Goal: Find specific page/section: Find specific page/section

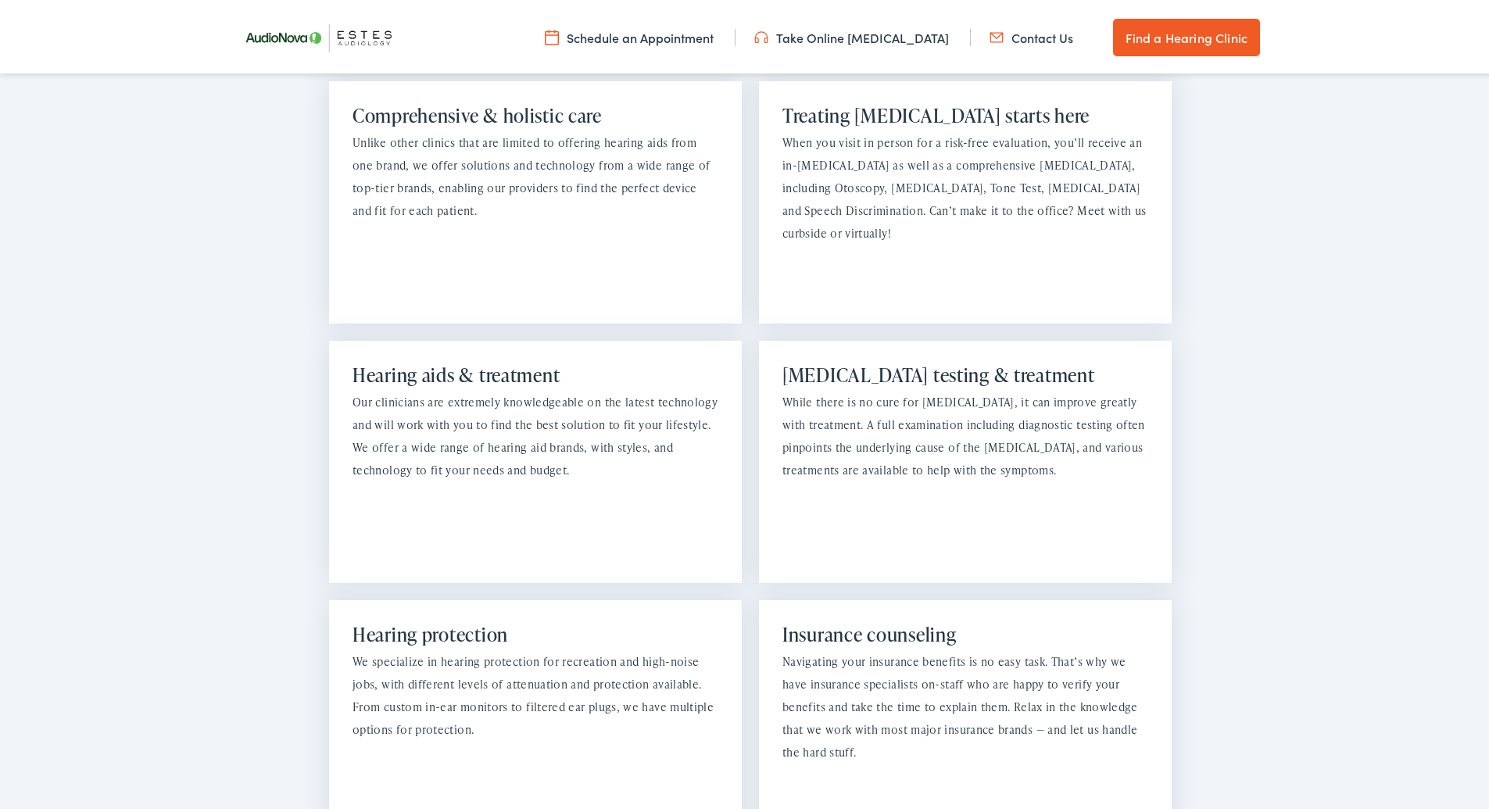
scroll to position [1284, 0]
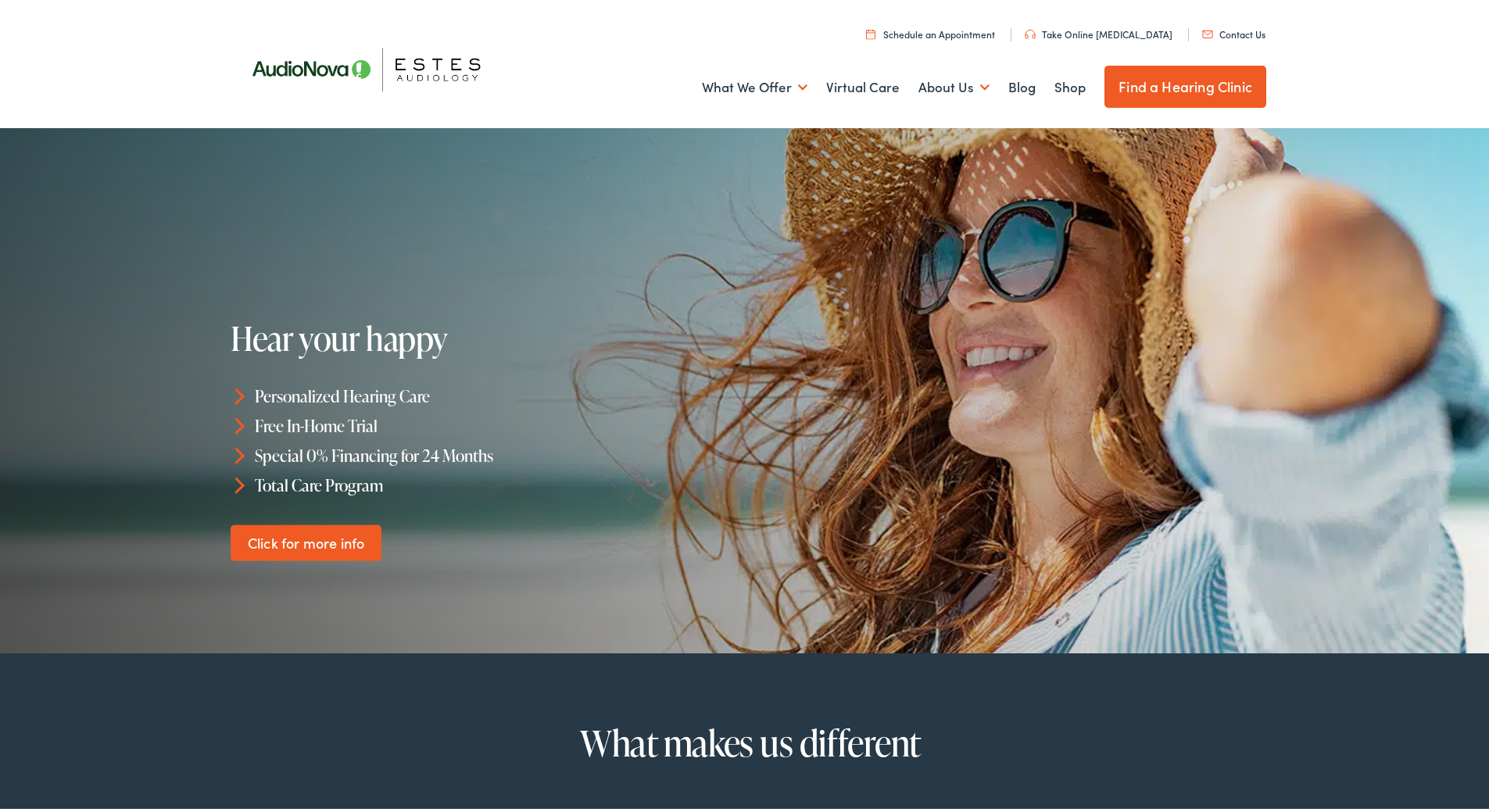
click at [1170, 83] on link "Find a Hearing Clinic" at bounding box center [1185, 83] width 162 height 42
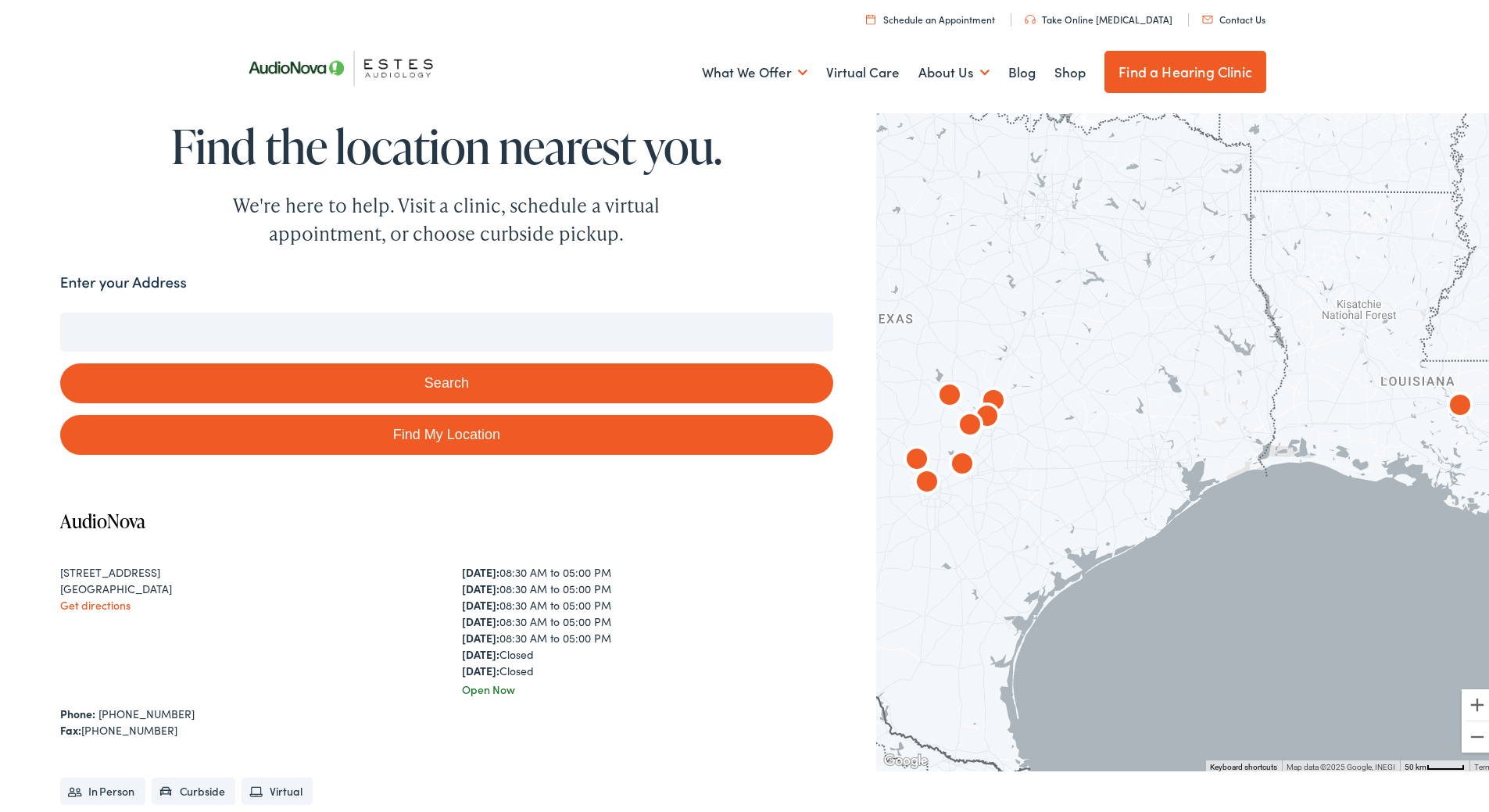
click at [208, 325] on input "Enter your Address" at bounding box center [446, 329] width 773 height 39
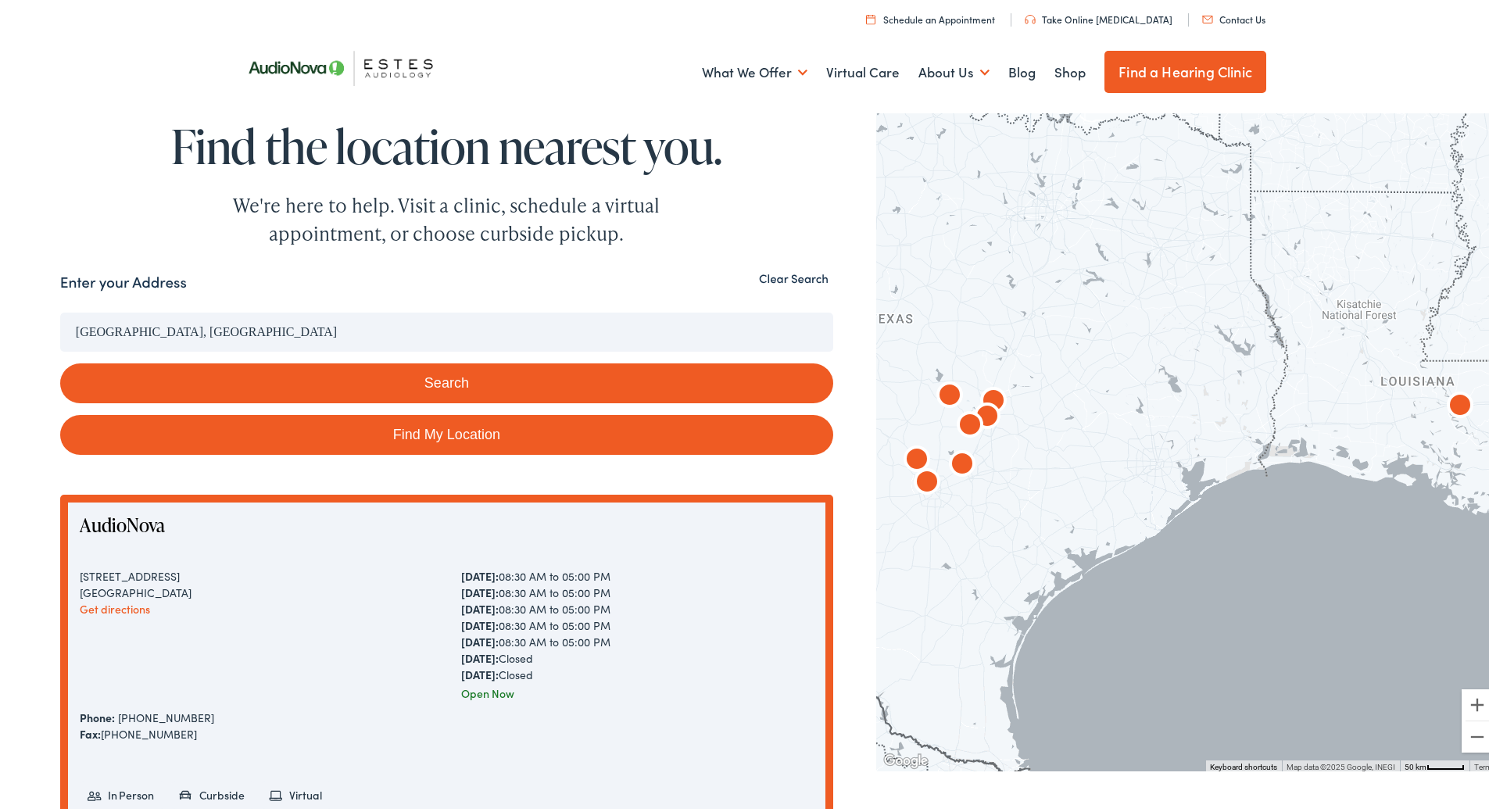
click at [74, 327] on input "[GEOGRAPHIC_DATA], [GEOGRAPHIC_DATA]" at bounding box center [446, 329] width 773 height 39
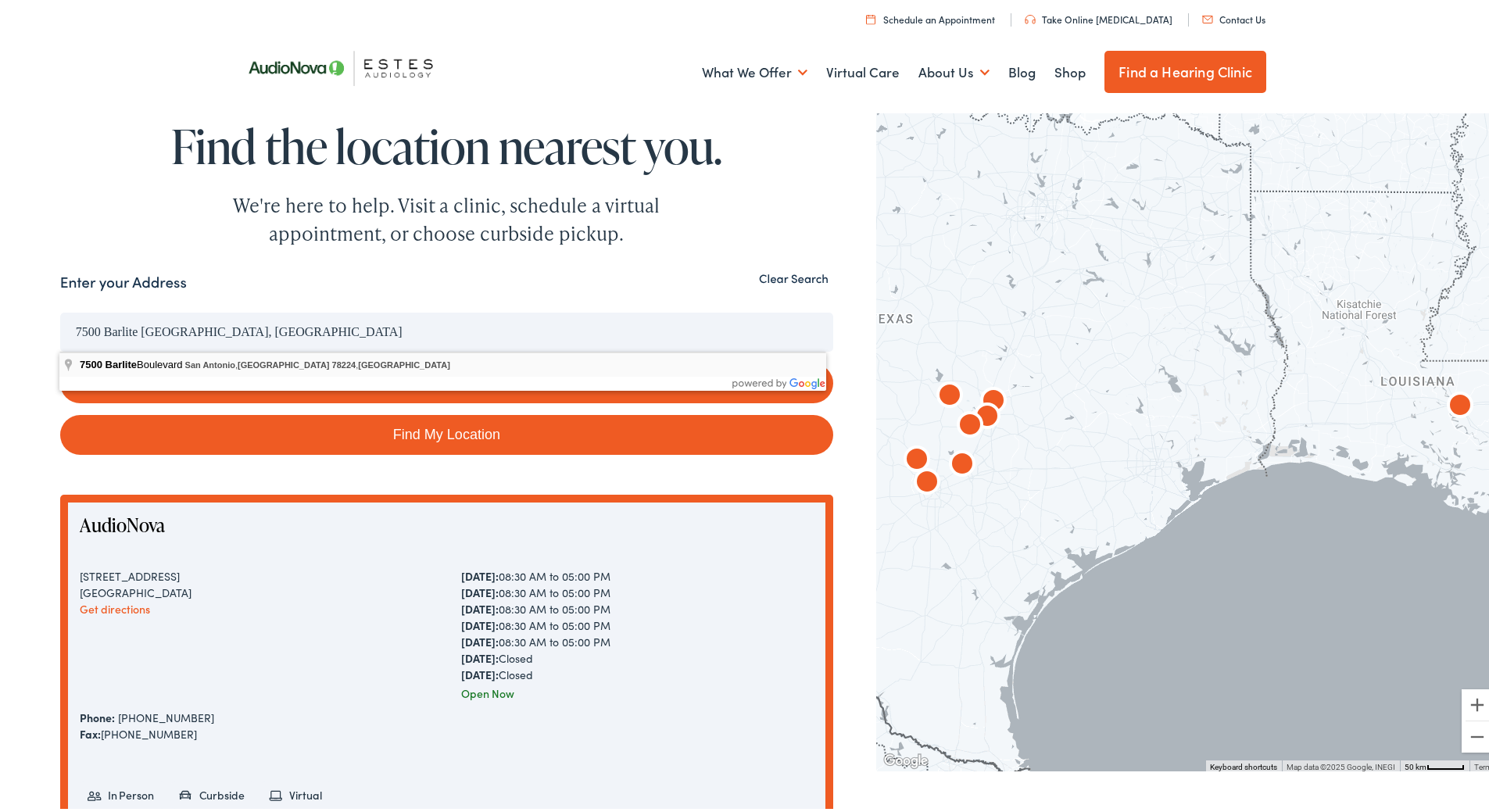
type input "[STREET_ADDRESS]"
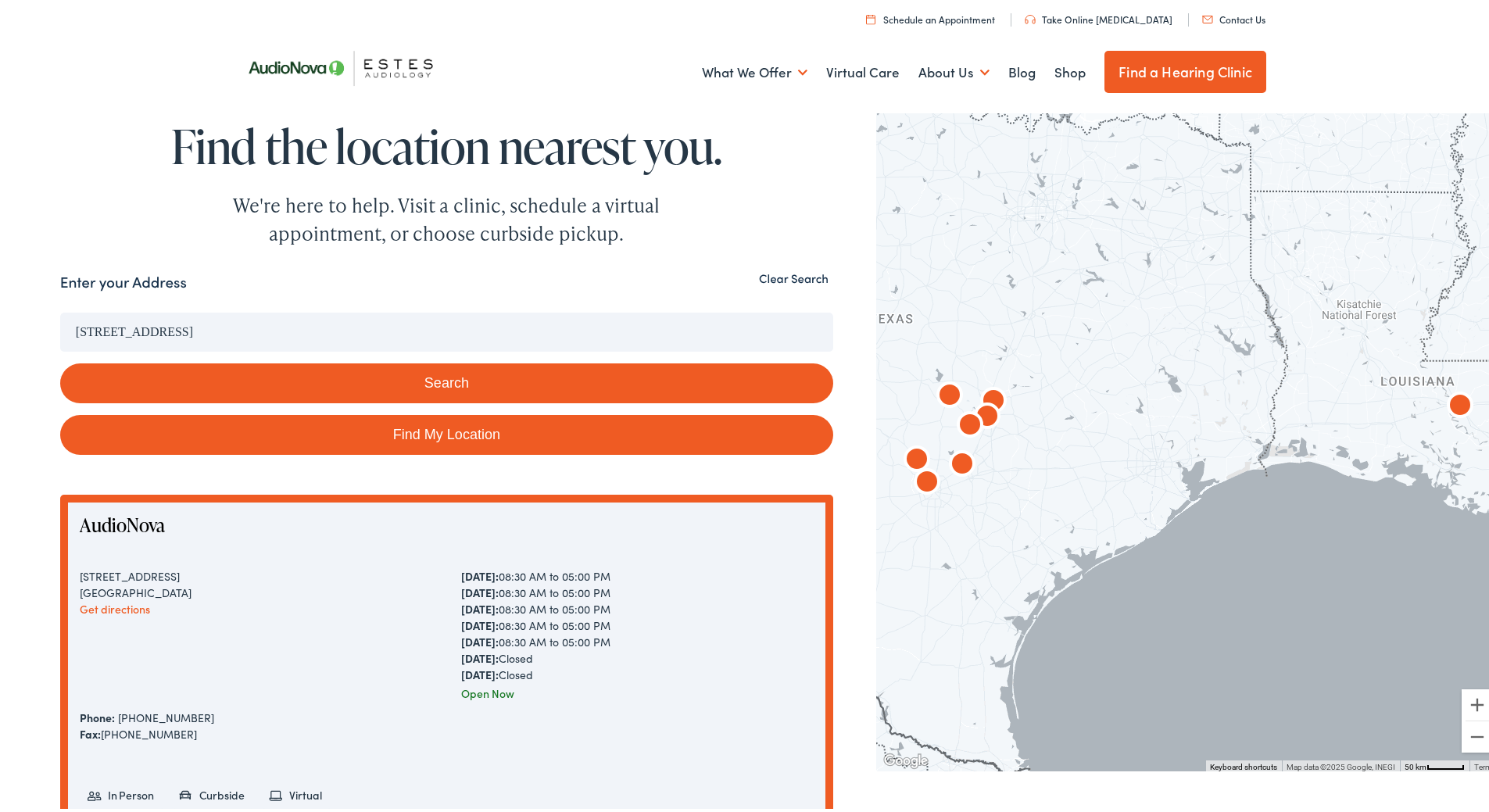
click at [274, 373] on button "Search" at bounding box center [446, 381] width 773 height 40
click at [449, 374] on button "Search" at bounding box center [446, 381] width 773 height 40
click at [445, 371] on button "Search" at bounding box center [446, 381] width 773 height 40
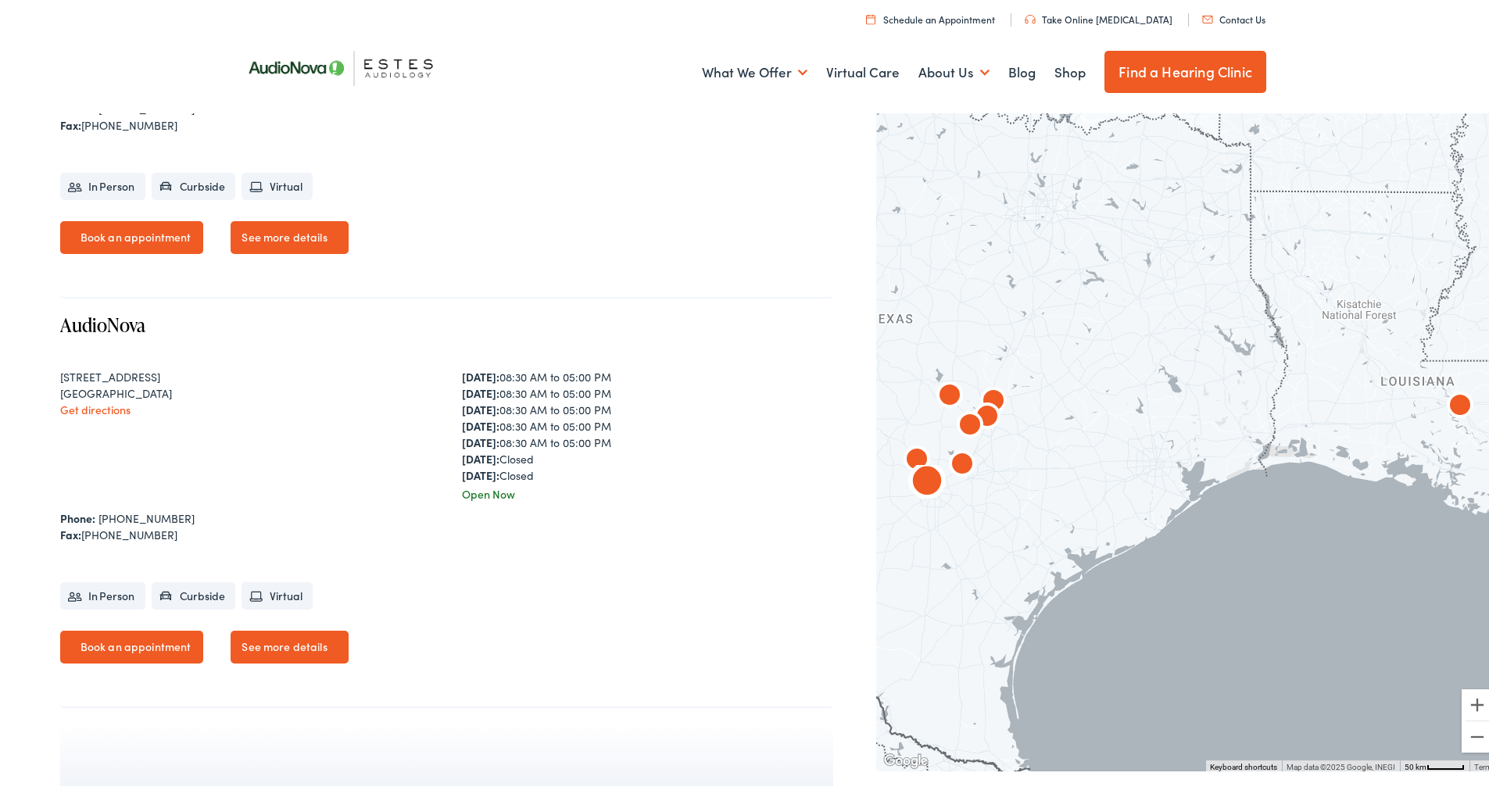
scroll to position [3045, 0]
